Goal: Find specific page/section: Find specific page/section

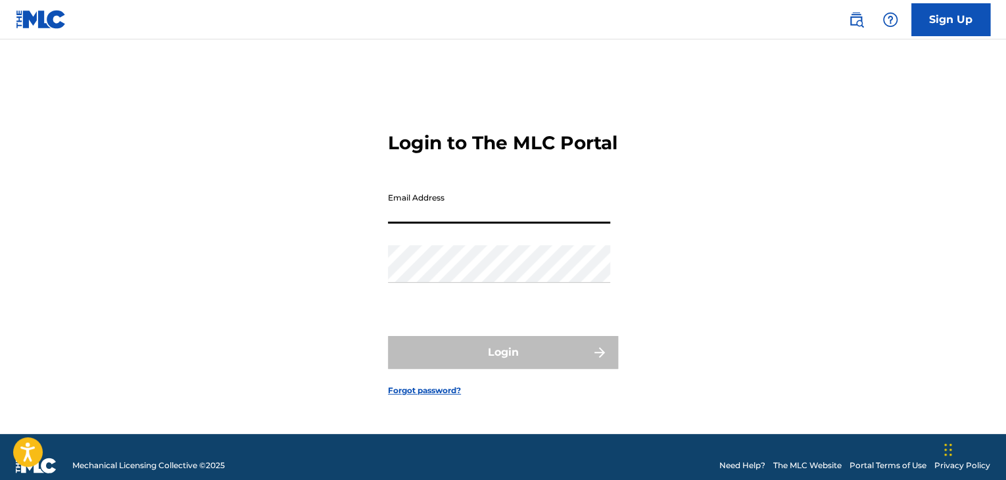
drag, startPoint x: 506, startPoint y: 209, endPoint x: 490, endPoint y: 234, distance: 29.9
click at [506, 210] on input "Email Address" at bounding box center [499, 204] width 222 height 37
type input "[EMAIL_ADDRESS][DOMAIN_NAME]"
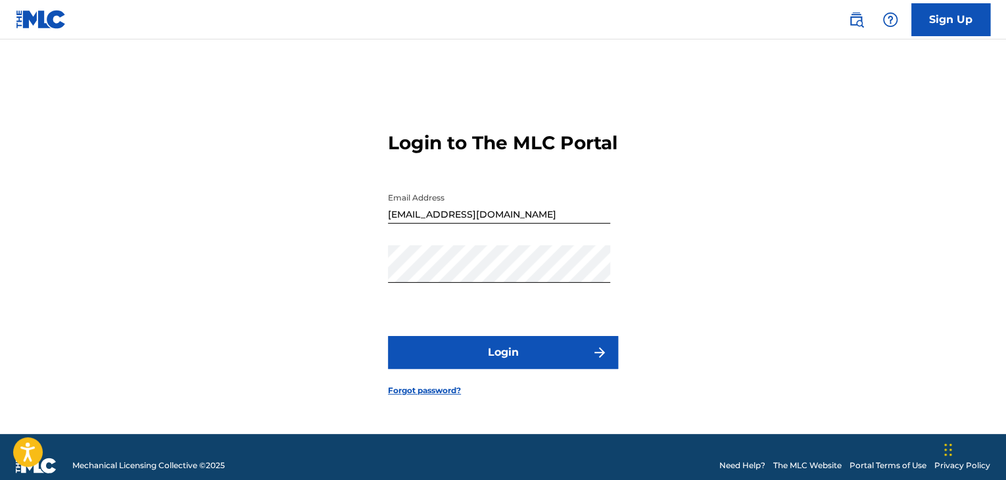
click at [495, 368] on button "Login" at bounding box center [503, 352] width 230 height 33
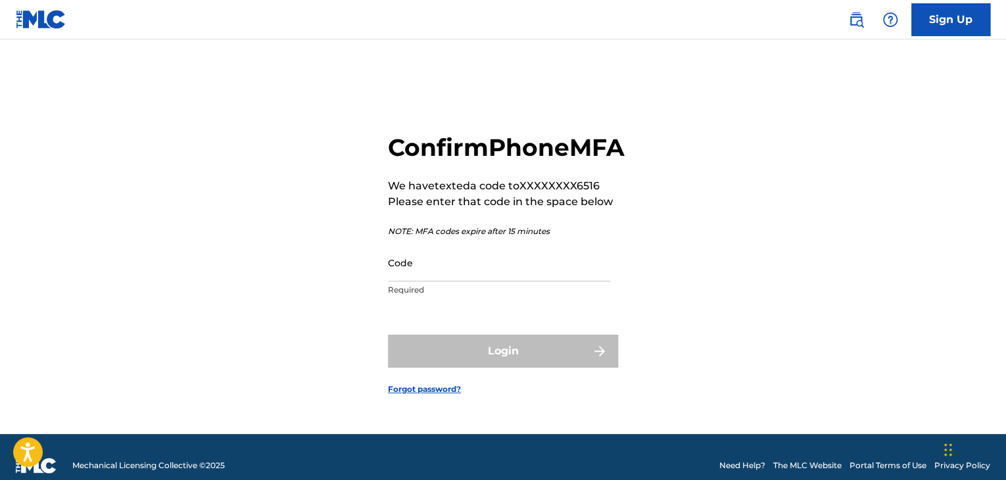
click at [487, 273] on input "Code" at bounding box center [499, 262] width 222 height 37
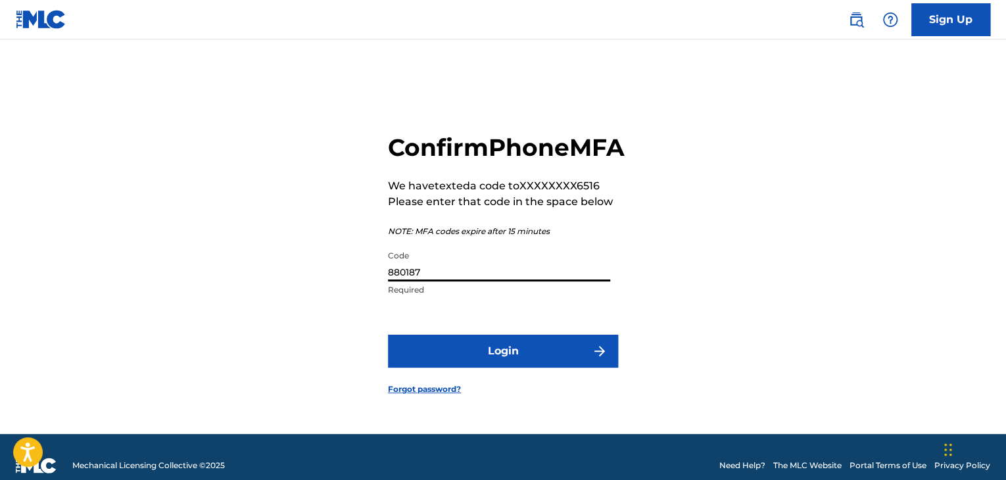
type input "880187"
click at [551, 367] on button "Login" at bounding box center [503, 351] width 230 height 33
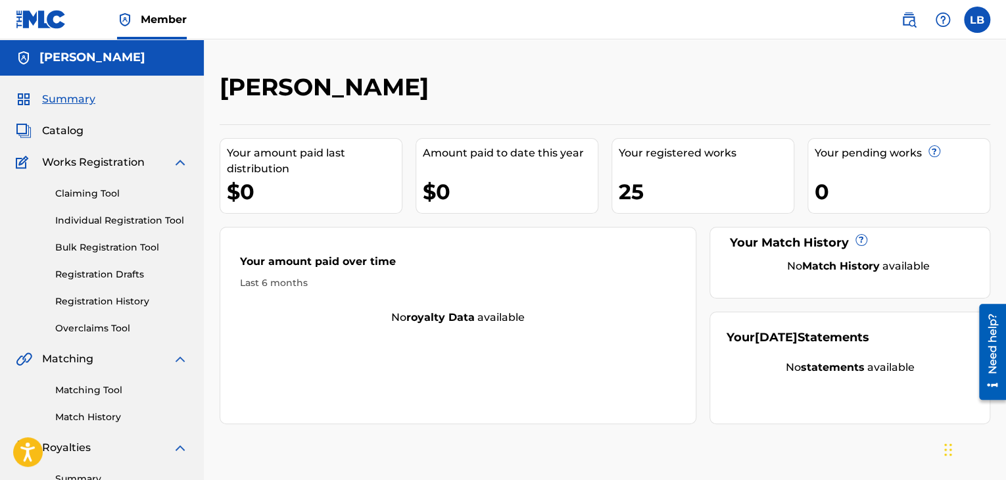
click at [62, 127] on span "Catalog" at bounding box center [62, 131] width 41 height 16
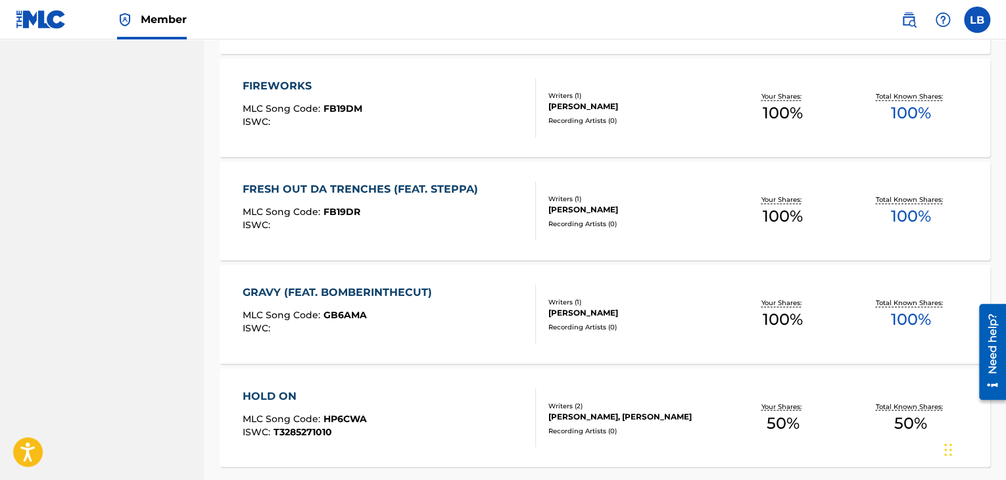
scroll to position [1025, 0]
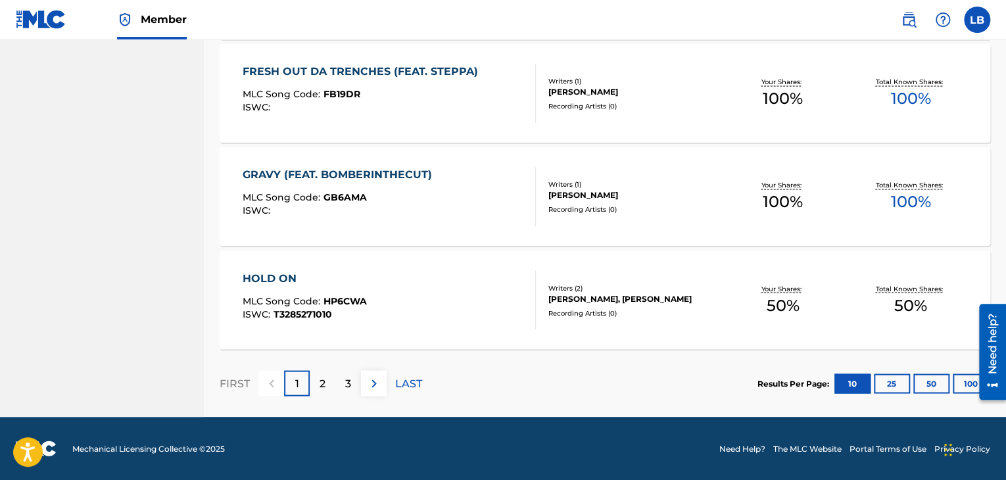
click at [321, 385] on p "2" at bounding box center [322, 383] width 6 height 16
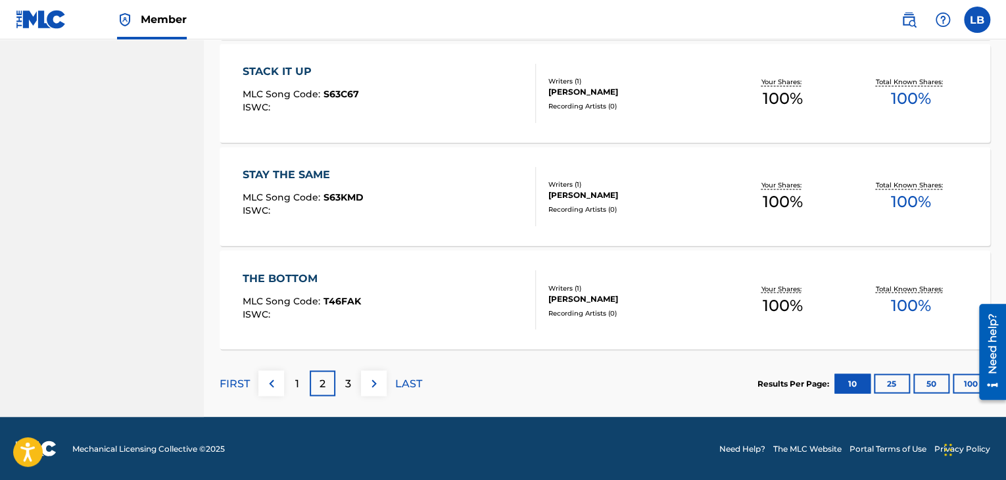
click at [343, 387] on div "3" at bounding box center [348, 383] width 26 height 26
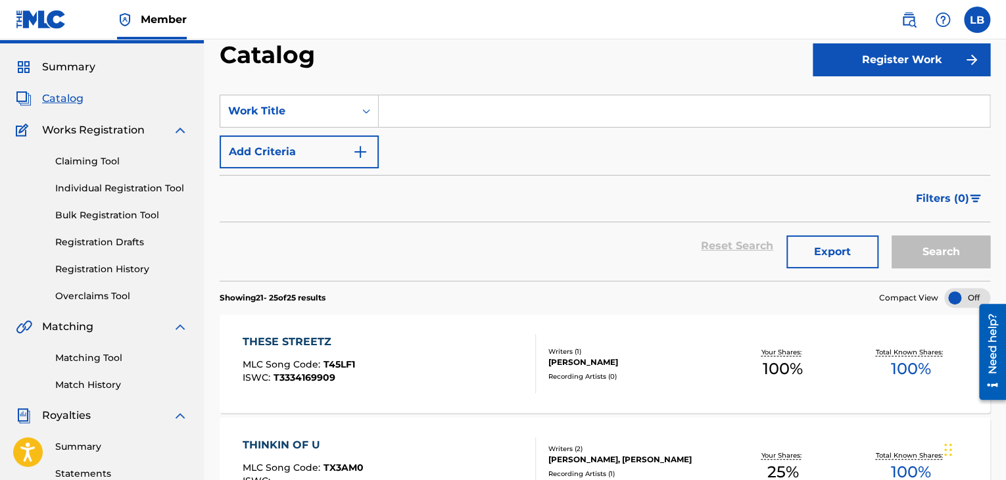
scroll to position [0, 0]
